Goal: Information Seeking & Learning: Find specific page/section

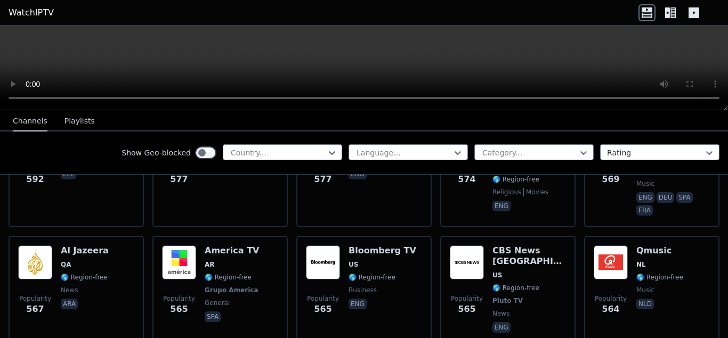
scroll to position [2954, 0]
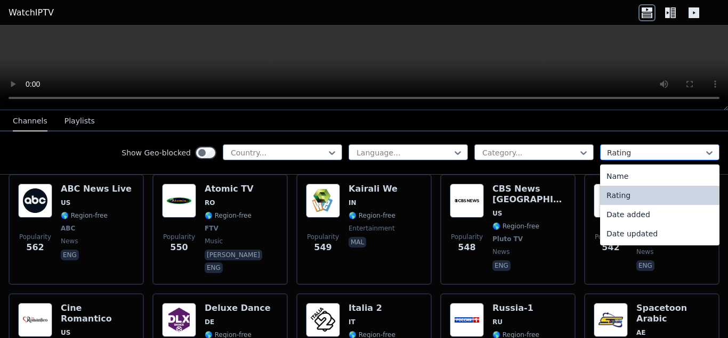
click at [648, 151] on div at bounding box center [655, 153] width 97 height 11
click at [671, 155] on div at bounding box center [655, 153] width 97 height 11
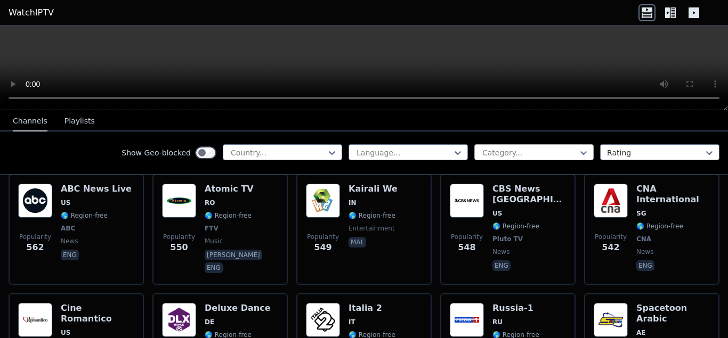
click at [570, 153] on div at bounding box center [529, 153] width 97 height 11
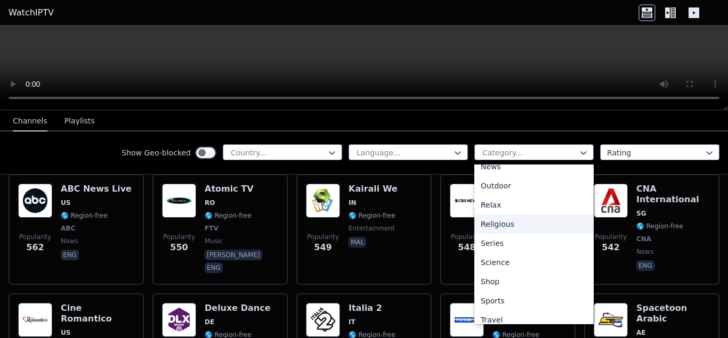
scroll to position [362, 0]
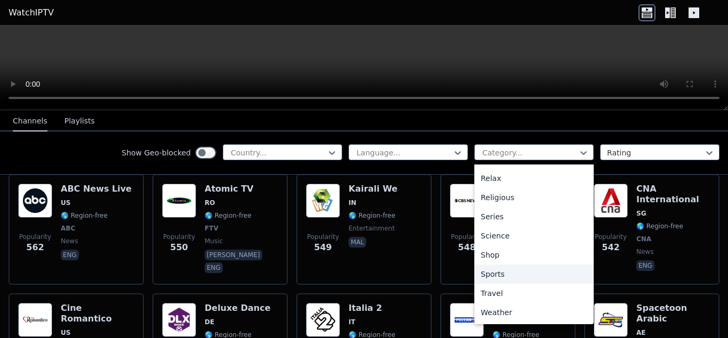
click at [499, 270] on div "Sports" at bounding box center [533, 274] width 119 height 19
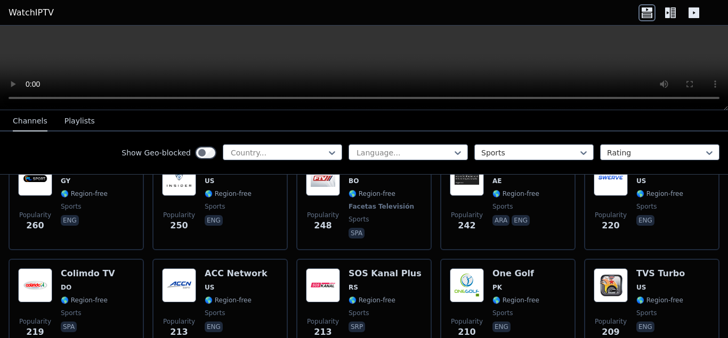
scroll to position [808, 0]
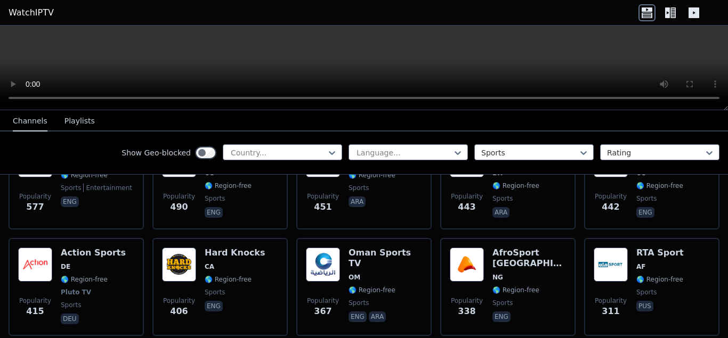
click at [79, 125] on button "Playlists" at bounding box center [79, 121] width 30 height 20
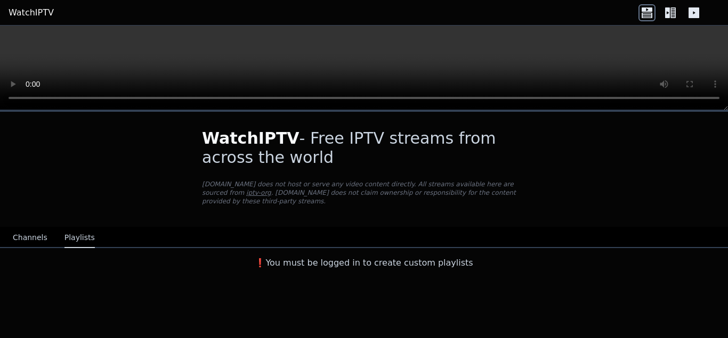
scroll to position [0, 0]
click at [38, 230] on button "Channels" at bounding box center [30, 238] width 35 height 20
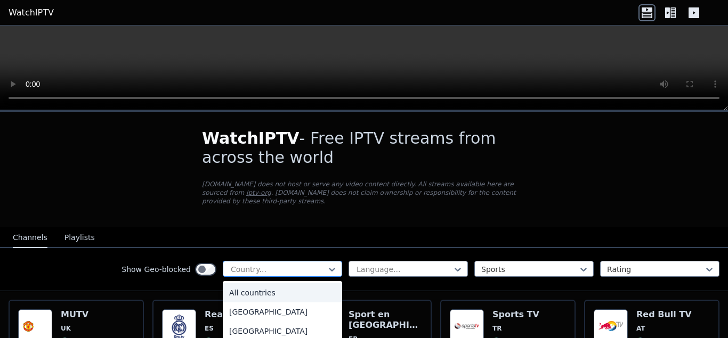
click at [312, 264] on div at bounding box center [278, 269] width 97 height 11
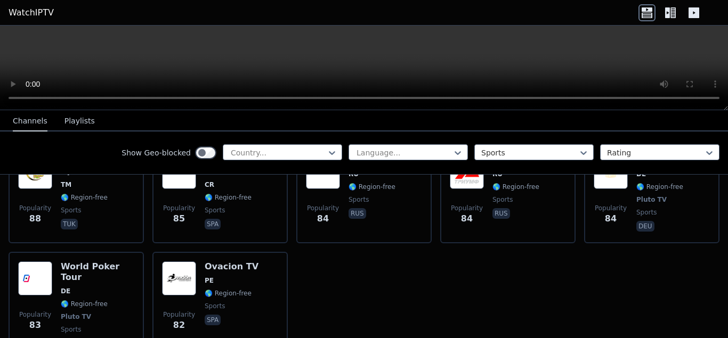
scroll to position [2419, 0]
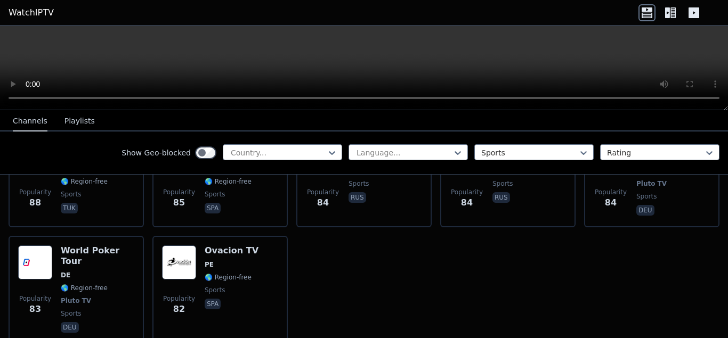
click at [28, 10] on link "WatchIPTV" at bounding box center [31, 12] width 45 height 13
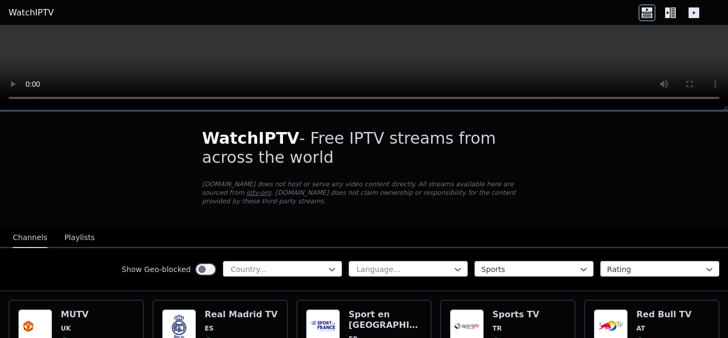
scroll to position [67, 0]
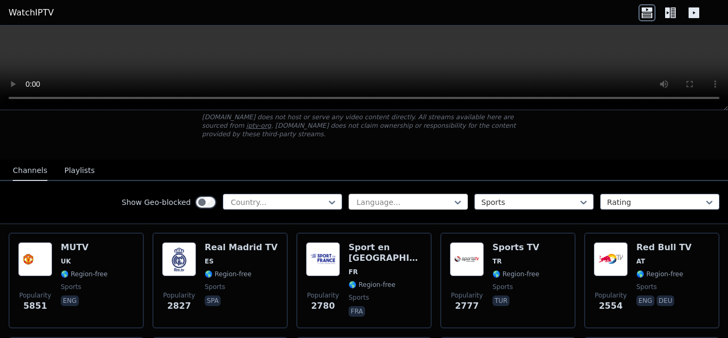
click at [448, 197] on div at bounding box center [403, 202] width 97 height 11
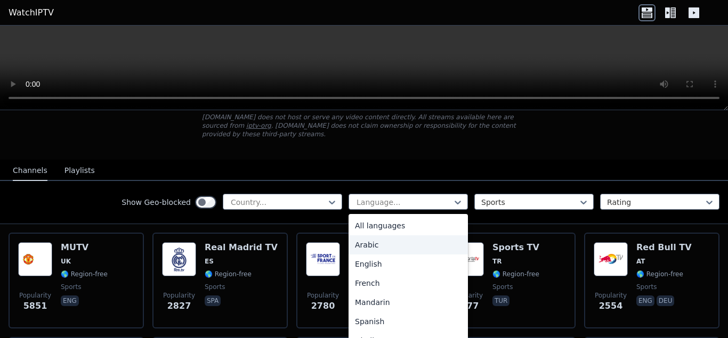
click at [369, 237] on div "Arabic" at bounding box center [407, 245] width 119 height 19
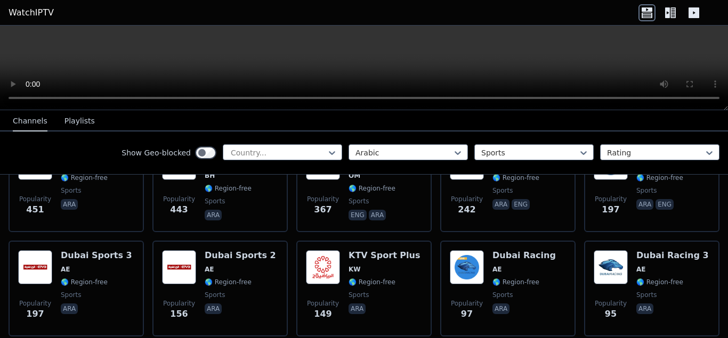
scroll to position [303, 0]
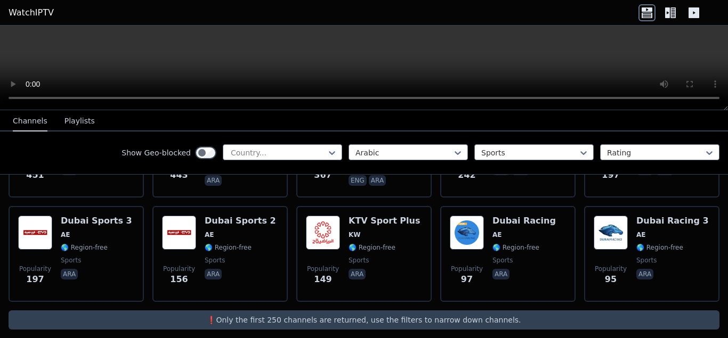
click at [471, 315] on p "❗️Only the first 250 channels are returned, use the filters to narrow down chan…" at bounding box center [364, 320] width 702 height 11
click at [708, 153] on icon at bounding box center [709, 153] width 6 height 4
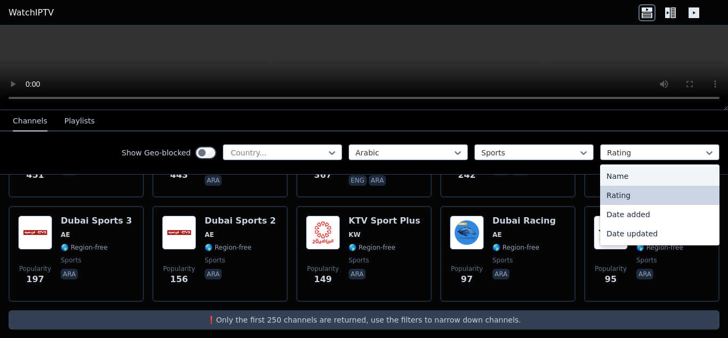
click at [621, 180] on div "Name" at bounding box center [659, 176] width 119 height 19
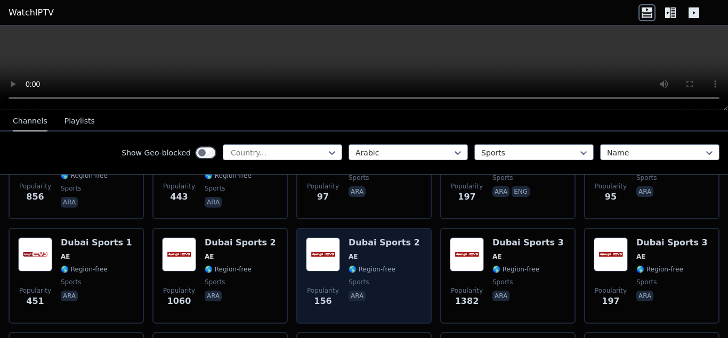
scroll to position [201, 0]
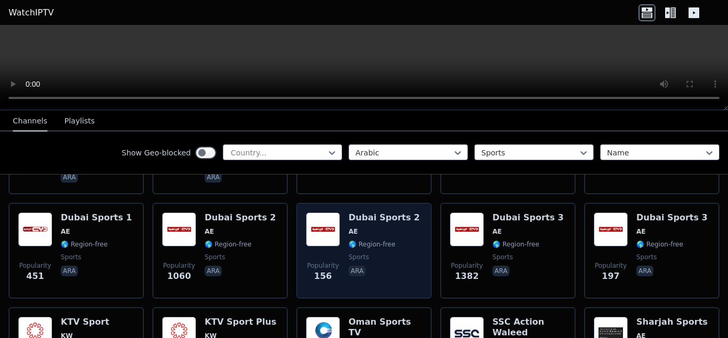
click at [379, 228] on span "AE" at bounding box center [383, 232] width 71 height 9
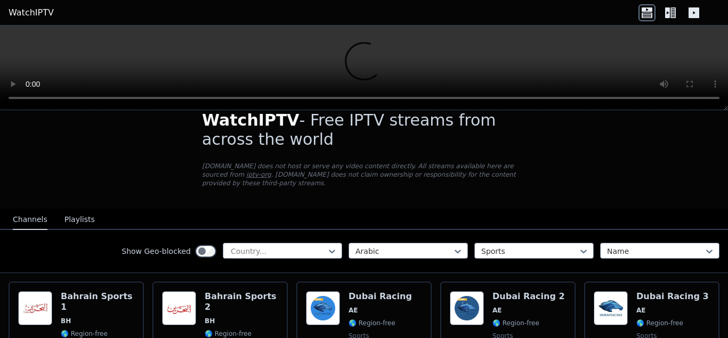
scroll to position [0, 0]
